Goal: Task Accomplishment & Management: Use online tool/utility

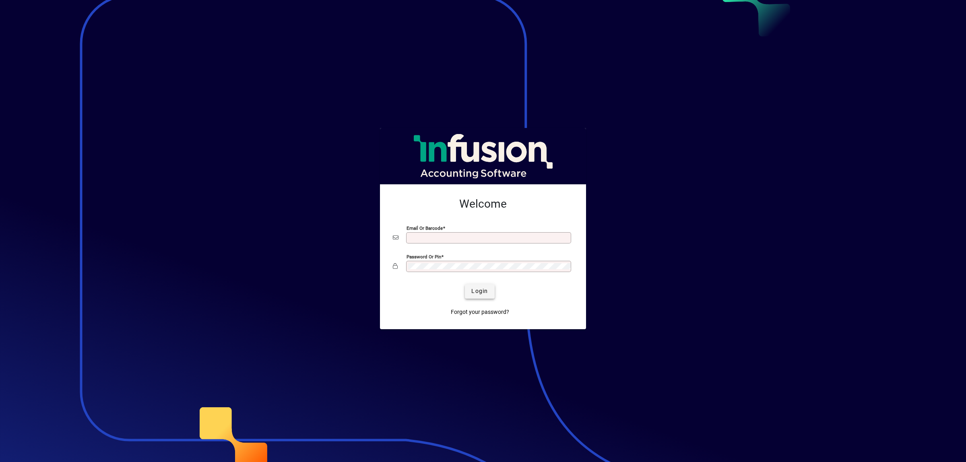
type input "**********"
click at [487, 293] on span "Login" at bounding box center [480, 291] width 17 height 8
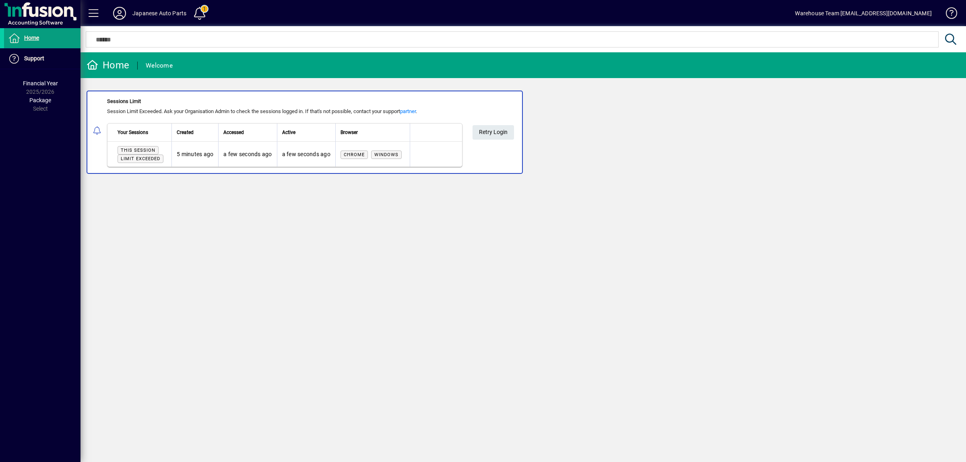
click at [465, 132] on div "Sessions Limit Session Limit Exceeded. Ask your Organisation Admin to check the…" at bounding box center [311, 132] width 409 height 70
click at [483, 137] on span "Retry Login" at bounding box center [493, 132] width 29 height 13
